Goal: Task Accomplishment & Management: Manage account settings

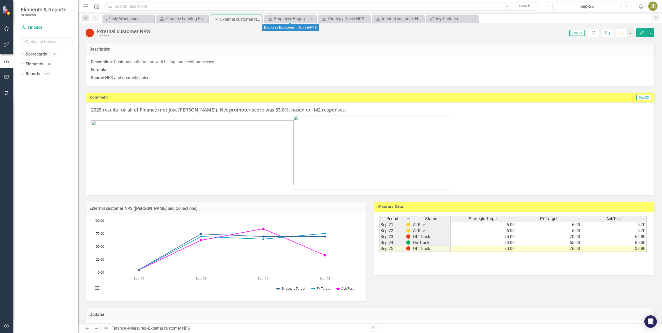
click at [311, 18] on icon "Close" at bounding box center [311, 19] width 5 height 4
click at [309, 18] on icon "Close" at bounding box center [311, 19] width 5 height 4
click at [311, 18] on icon "Close" at bounding box center [311, 19] width 5 height 4
click at [311, 19] on icon "Close" at bounding box center [311, 19] width 5 height 4
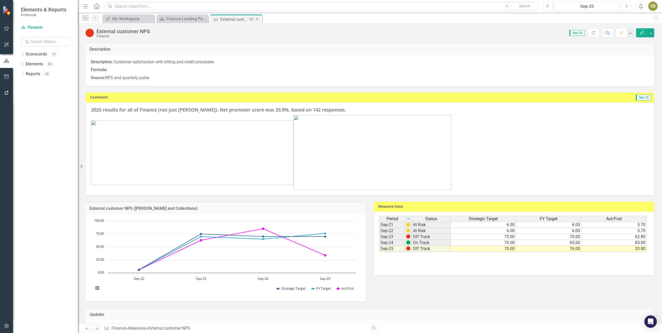
click at [259, 19] on icon "Close" at bounding box center [257, 19] width 5 height 4
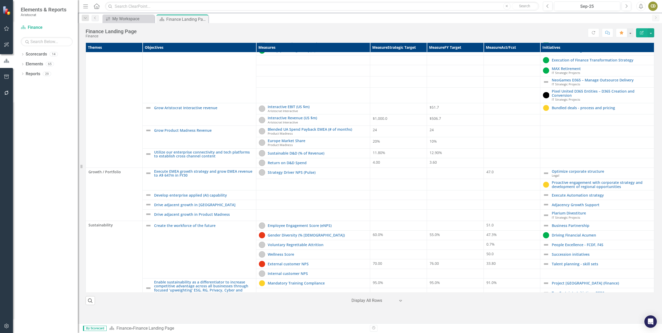
scroll to position [98, 0]
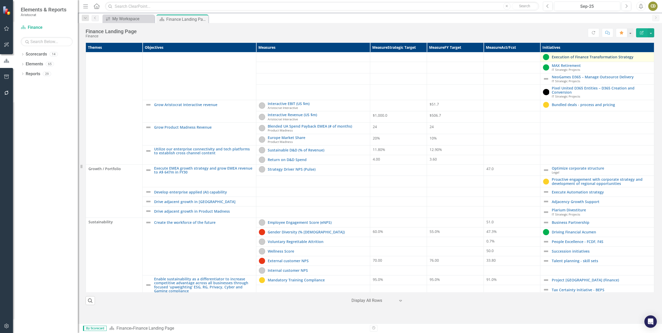
click at [602, 57] on link "Execution of Finance Transformation Strategy" at bounding box center [602, 57] width 100 height 4
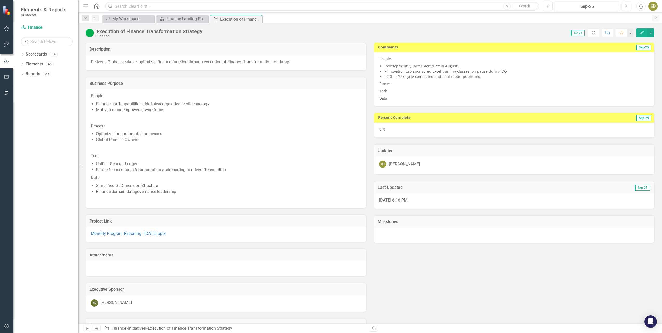
click at [546, 6] on icon "Previous" at bounding box center [547, 6] width 3 height 5
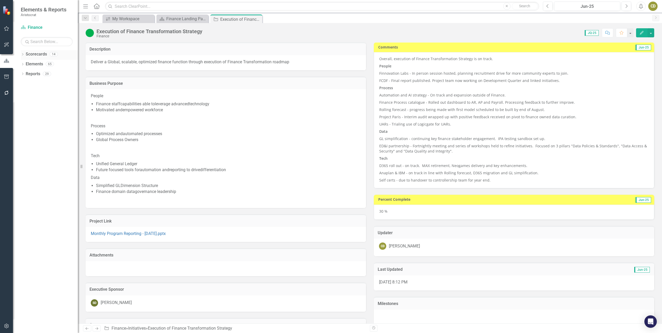
click at [22, 53] on icon "Dropdown" at bounding box center [23, 54] width 4 height 3
click at [26, 64] on icon at bounding box center [25, 63] width 1 height 3
click at [30, 104] on icon "Dropdown" at bounding box center [31, 103] width 4 height 3
click at [43, 142] on link "Finance" at bounding box center [58, 143] width 39 height 6
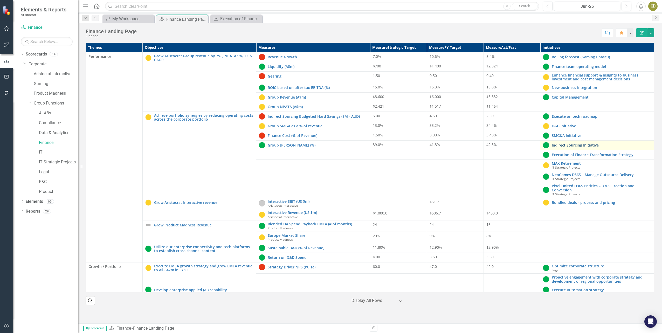
click at [582, 144] on link "Indirect Sourcing Initiative" at bounding box center [602, 145] width 100 height 4
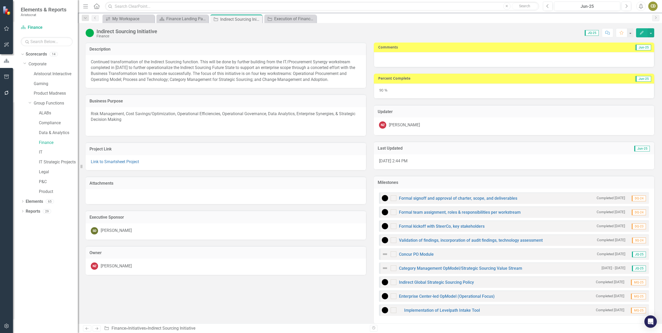
checkbox input "true"
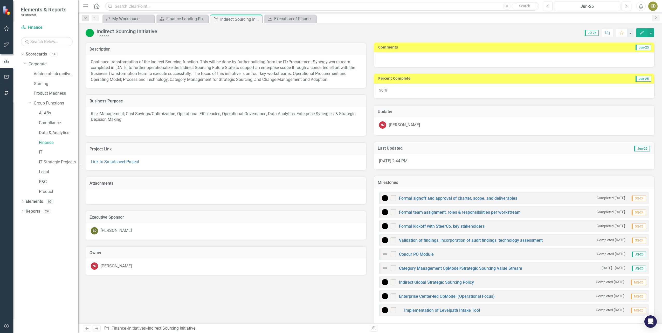
checkbox input "true"
click at [628, 6] on button "Next" at bounding box center [626, 6] width 10 height 9
click at [624, 6] on button "Next" at bounding box center [626, 6] width 10 height 9
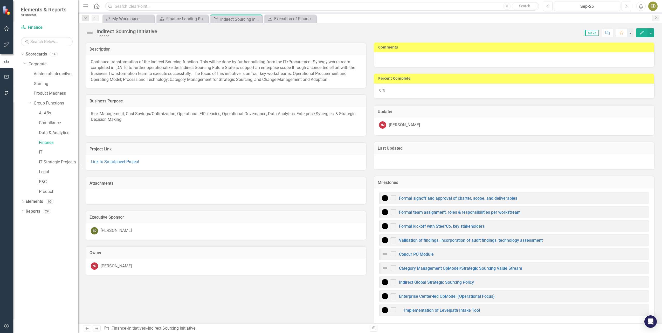
checkbox input "true"
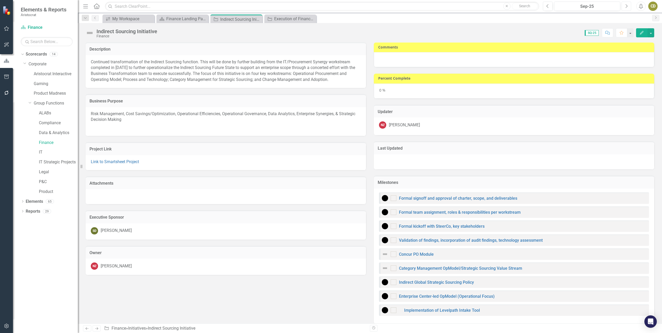
checkbox input "true"
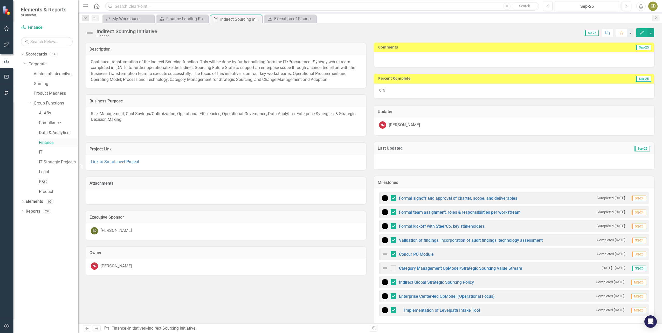
click at [44, 142] on link "Finance" at bounding box center [58, 143] width 39 height 6
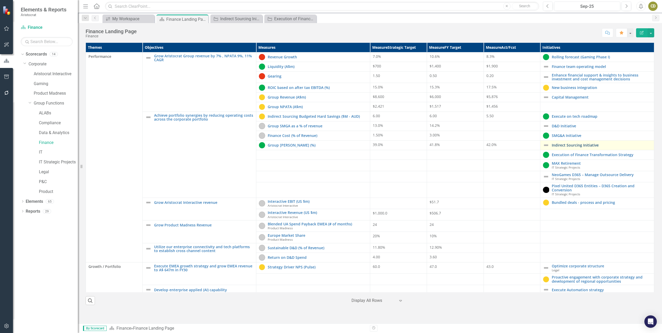
click at [574, 144] on link "Indirect Sourcing Initiative" at bounding box center [602, 145] width 100 height 4
click at [576, 146] on link "Indirect Sourcing Initiative" at bounding box center [602, 145] width 100 height 4
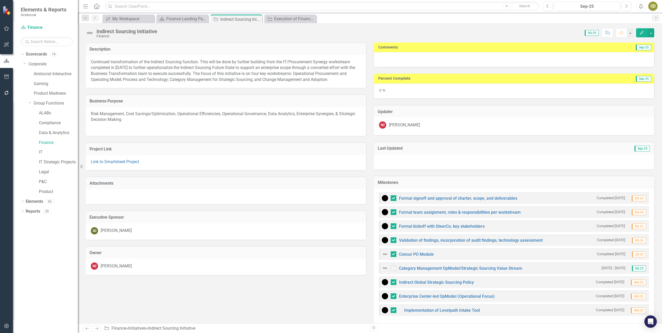
click at [365, 33] on div "Score: 0.00 SQ-25 Completed Comment Favorite Edit" at bounding box center [407, 32] width 494 height 9
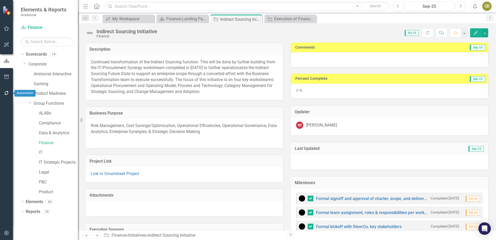
click at [4, 95] on icon "button" at bounding box center [6, 93] width 5 height 4
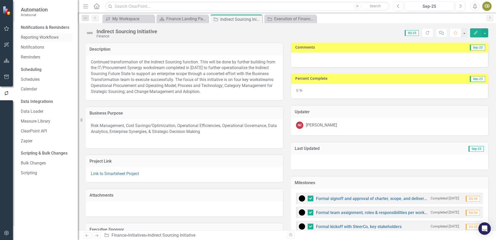
click at [53, 36] on link "Reporting Workflows" at bounding box center [47, 37] width 52 height 6
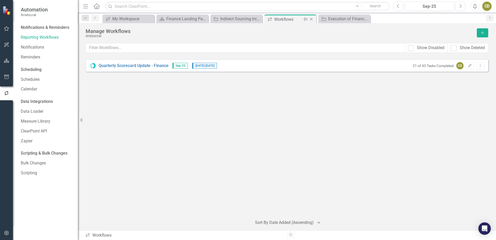
click at [312, 19] on icon "Close" at bounding box center [311, 19] width 5 height 4
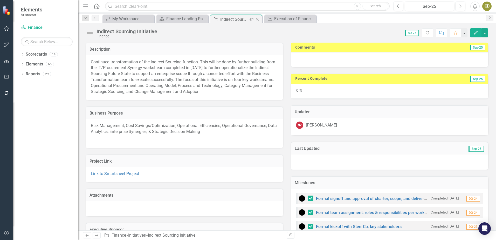
click at [257, 18] on icon "Close" at bounding box center [257, 19] width 5 height 4
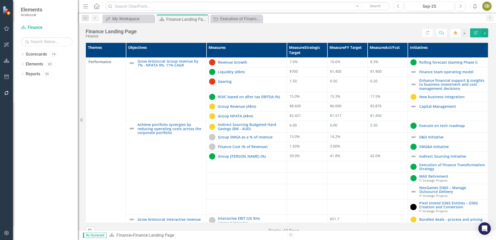
drag, startPoint x: 480, startPoint y: 81, endPoint x: 484, endPoint y: 105, distance: 23.8
click at [484, 105] on div "Themes Objectives Measures Measure Strategic Target Measure FY Target Measure A…" at bounding box center [287, 135] width 410 height 199
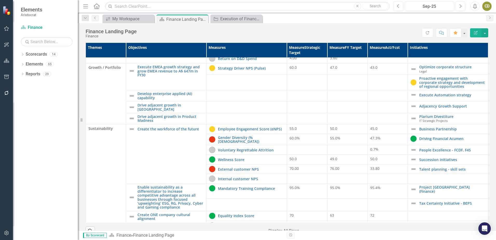
scroll to position [224, 0]
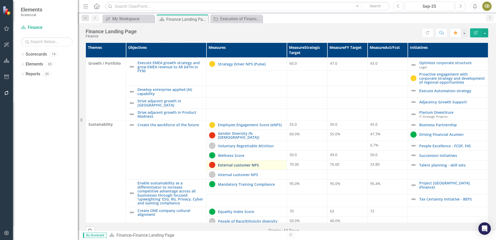
click at [231, 163] on link "External customer NPS" at bounding box center [251, 165] width 66 height 4
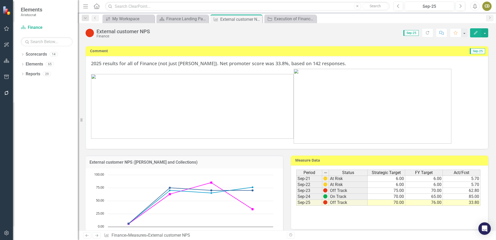
scroll to position [47, 0]
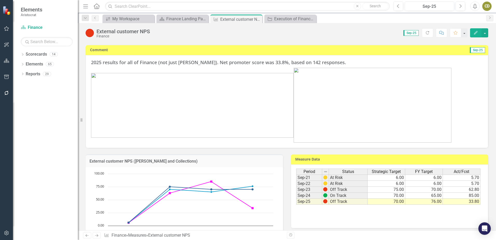
click at [357, 32] on div "Score: 0.00 Sep-25 Completed Refresh Comment Favorite Edit" at bounding box center [320, 32] width 336 height 9
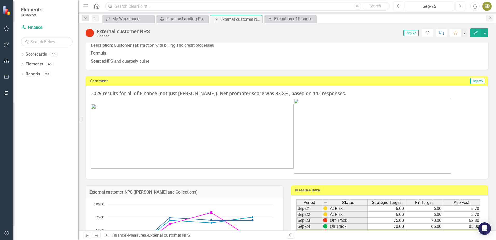
scroll to position [0, 0]
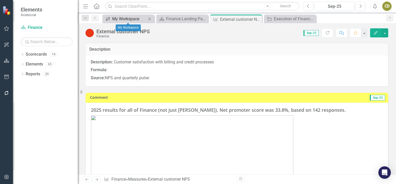
click at [124, 17] on div "My Workspace" at bounding box center [129, 19] width 34 height 6
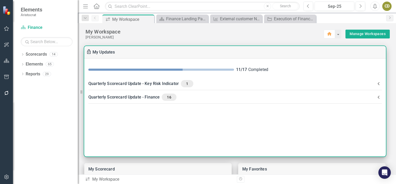
click at [131, 95] on div "Quarterly Scorecard Update - Finance 16" at bounding box center [231, 96] width 287 height 7
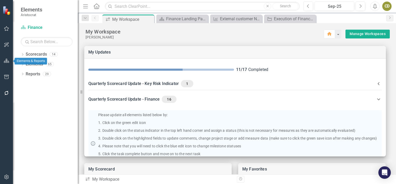
click at [6, 62] on icon "button" at bounding box center [6, 61] width 5 height 4
click at [22, 54] on icon "Dropdown" at bounding box center [23, 54] width 4 height 3
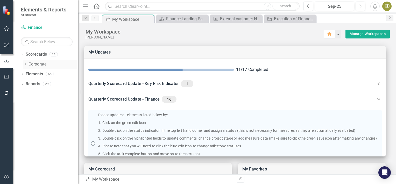
click at [27, 63] on icon "Dropdown" at bounding box center [25, 63] width 4 height 3
click at [29, 105] on icon "Dropdown" at bounding box center [31, 103] width 4 height 3
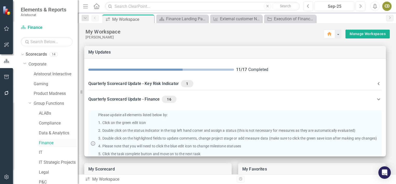
click at [42, 144] on link "Finance" at bounding box center [58, 143] width 39 height 6
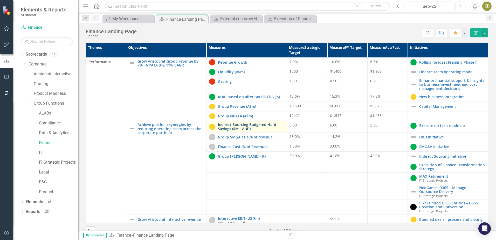
click at [246, 124] on link "Indirect Sourcing Budgeted Hard Savings ($M - AUD)" at bounding box center [251, 126] width 66 height 8
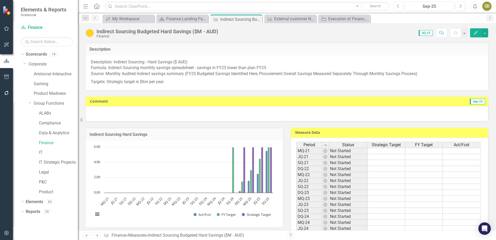
click at [90, 110] on div at bounding box center [287, 113] width 402 height 15
click at [95, 110] on div at bounding box center [287, 113] width 402 height 15
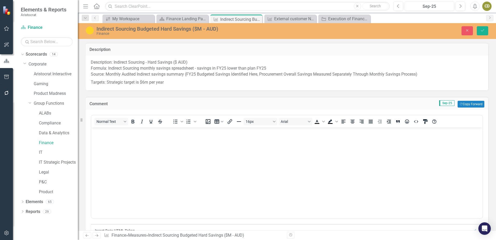
click at [26, 2] on div "Elements & Reports Aristocrat" at bounding box center [45, 11] width 65 height 23
click at [468, 31] on icon "button" at bounding box center [467, 30] width 2 height 2
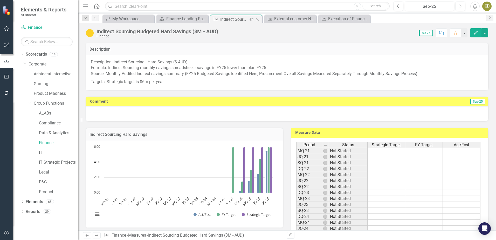
click at [256, 18] on icon "Close" at bounding box center [257, 19] width 5 height 4
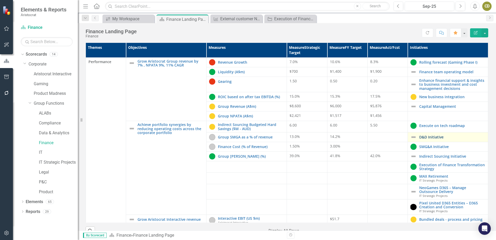
click at [431, 136] on link "D&D Initiative" at bounding box center [452, 137] width 66 height 4
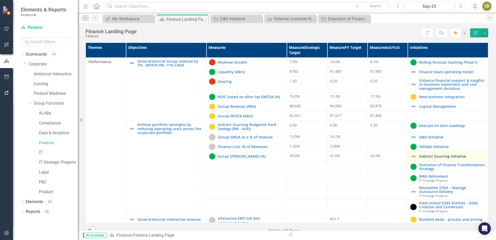
click at [429, 156] on link "Indirect Sourcing Initiative" at bounding box center [452, 156] width 66 height 4
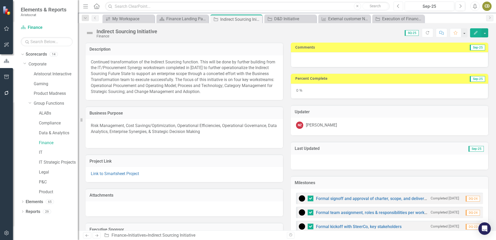
click at [397, 7] on icon "Previous" at bounding box center [398, 6] width 3 height 5
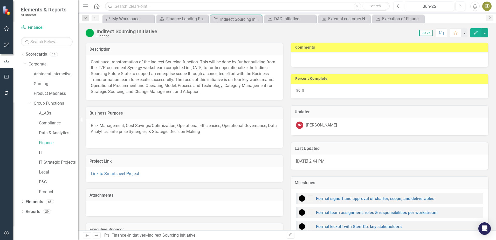
checkbox input "true"
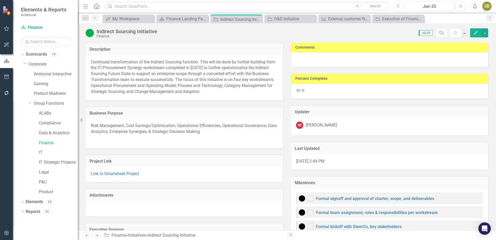
checkbox input "true"
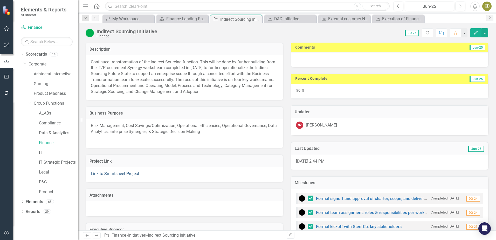
click at [119, 172] on link "Link to Smartsheet Project" at bounding box center [115, 173] width 48 height 5
click at [400, 8] on button "Previous" at bounding box center [398, 6] width 10 height 9
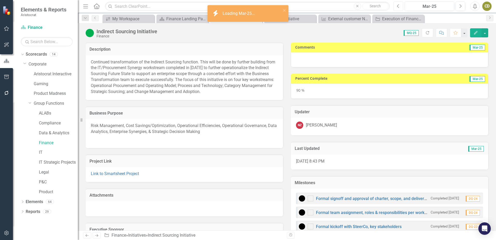
checkbox input "true"
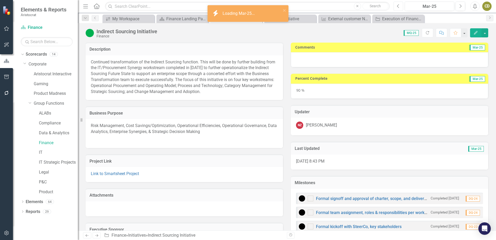
checkbox input "true"
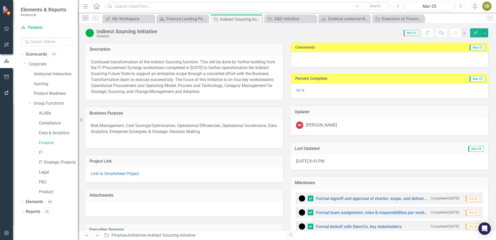
click at [462, 7] on button "Next" at bounding box center [460, 6] width 10 height 9
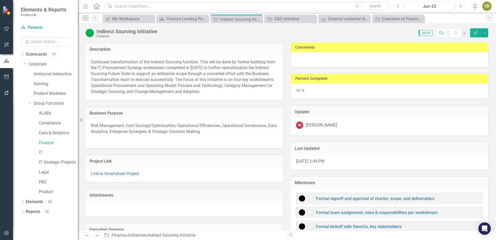
checkbox input "true"
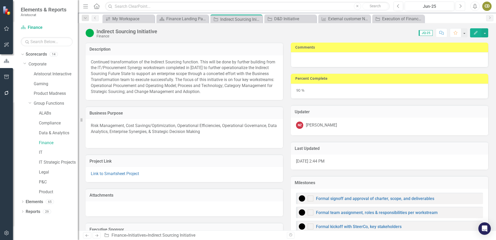
checkbox input "true"
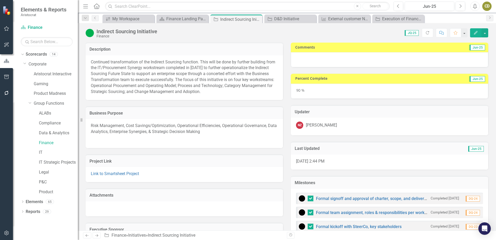
click at [342, 61] on div at bounding box center [389, 59] width 197 height 15
click at [462, 6] on button "Next" at bounding box center [460, 6] width 10 height 9
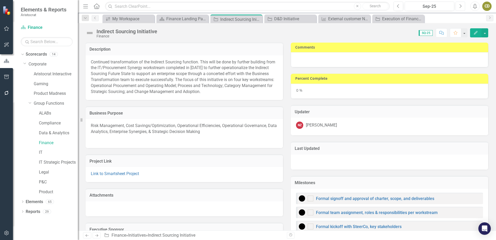
checkbox input "true"
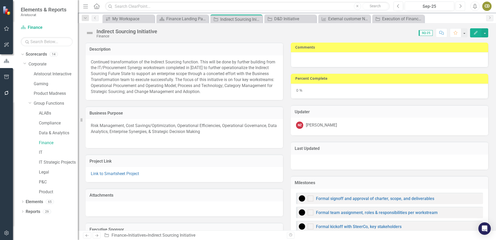
checkbox input "true"
